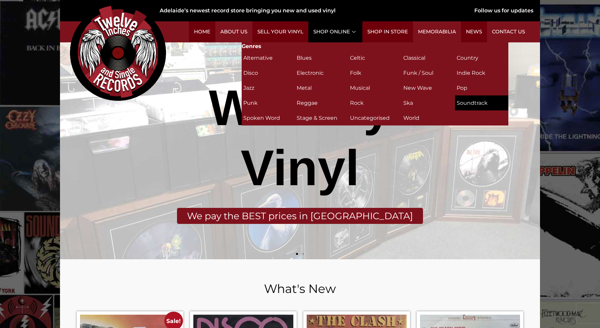
click at [464, 102] on h2 "Soundtrack (4)" at bounding box center [482, 103] width 50 height 12
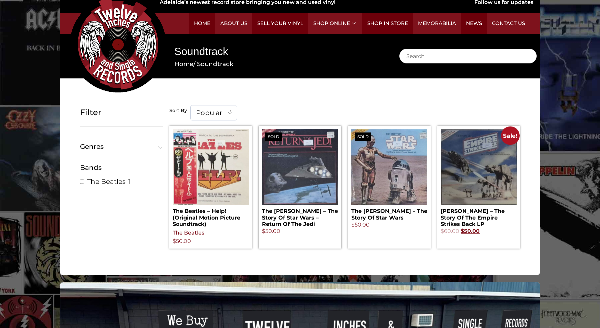
scroll to position [15, 0]
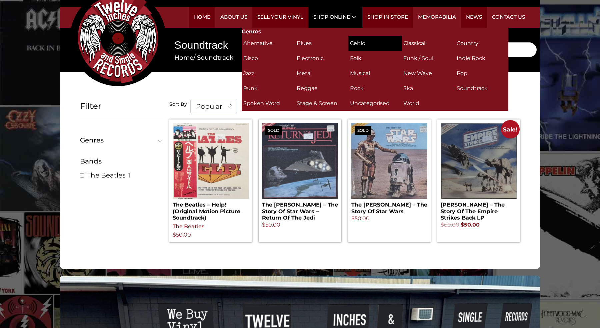
click at [355, 44] on h2 "Celtic (1)" at bounding box center [375, 43] width 50 height 12
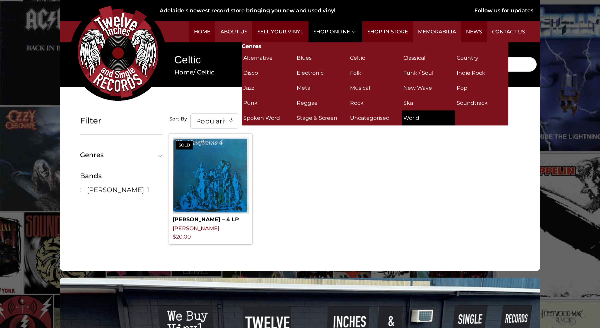
click at [416, 119] on h2 "World (1)" at bounding box center [428, 118] width 50 height 12
